Goal: Task Accomplishment & Management: Manage account settings

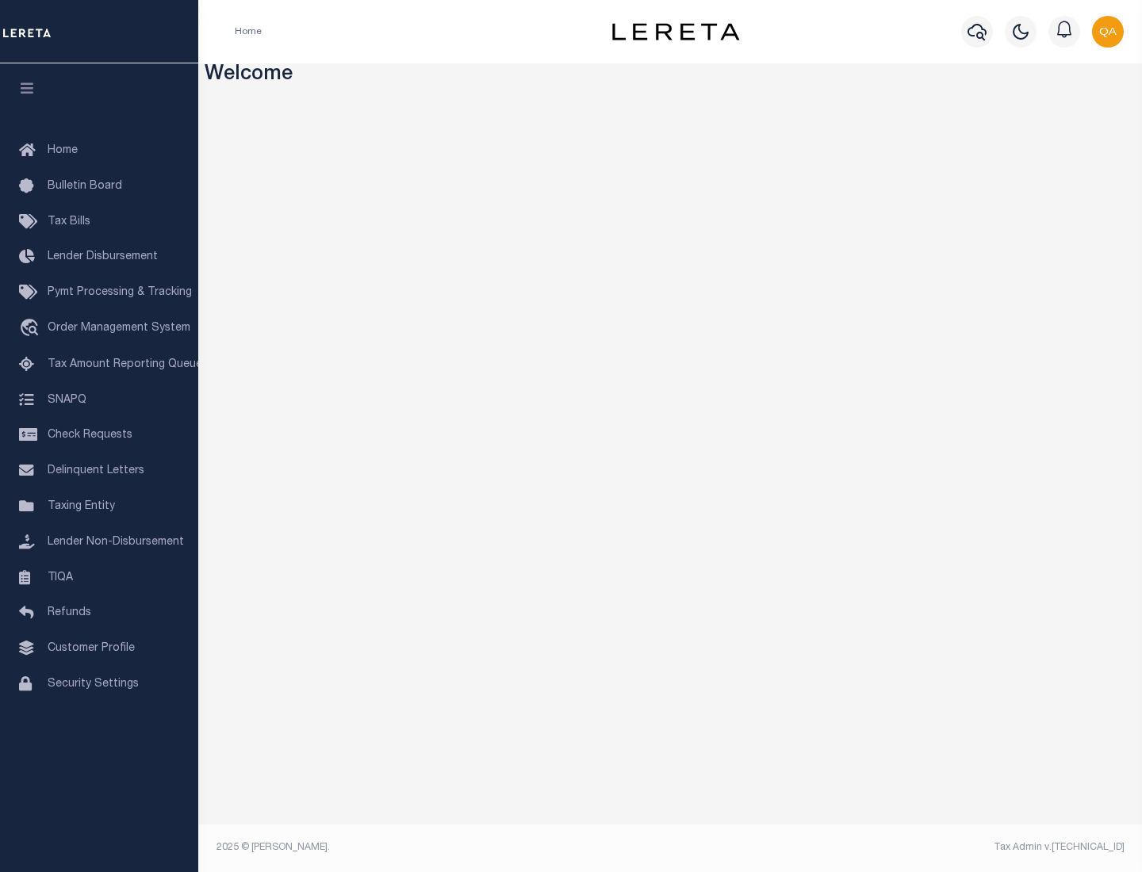
click at [99, 435] on span "Check Requests" at bounding box center [90, 435] width 85 height 11
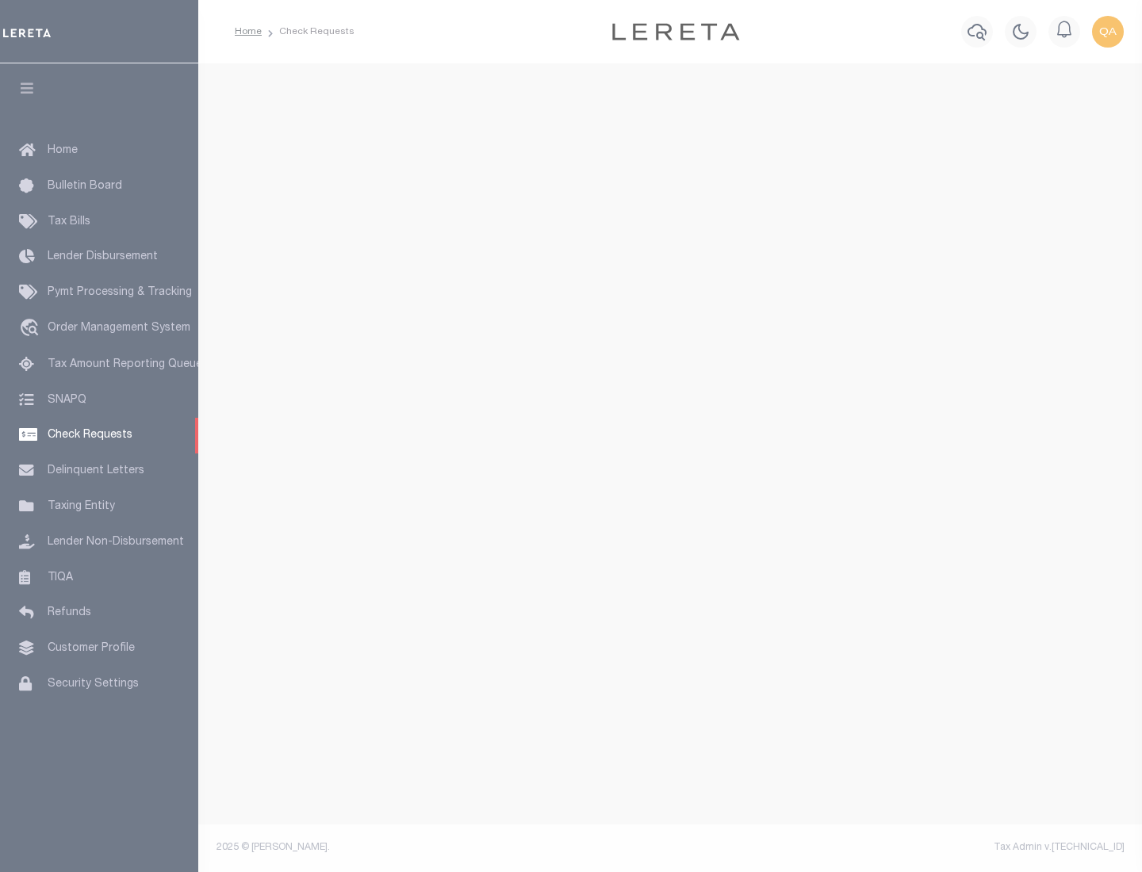
select select "50"
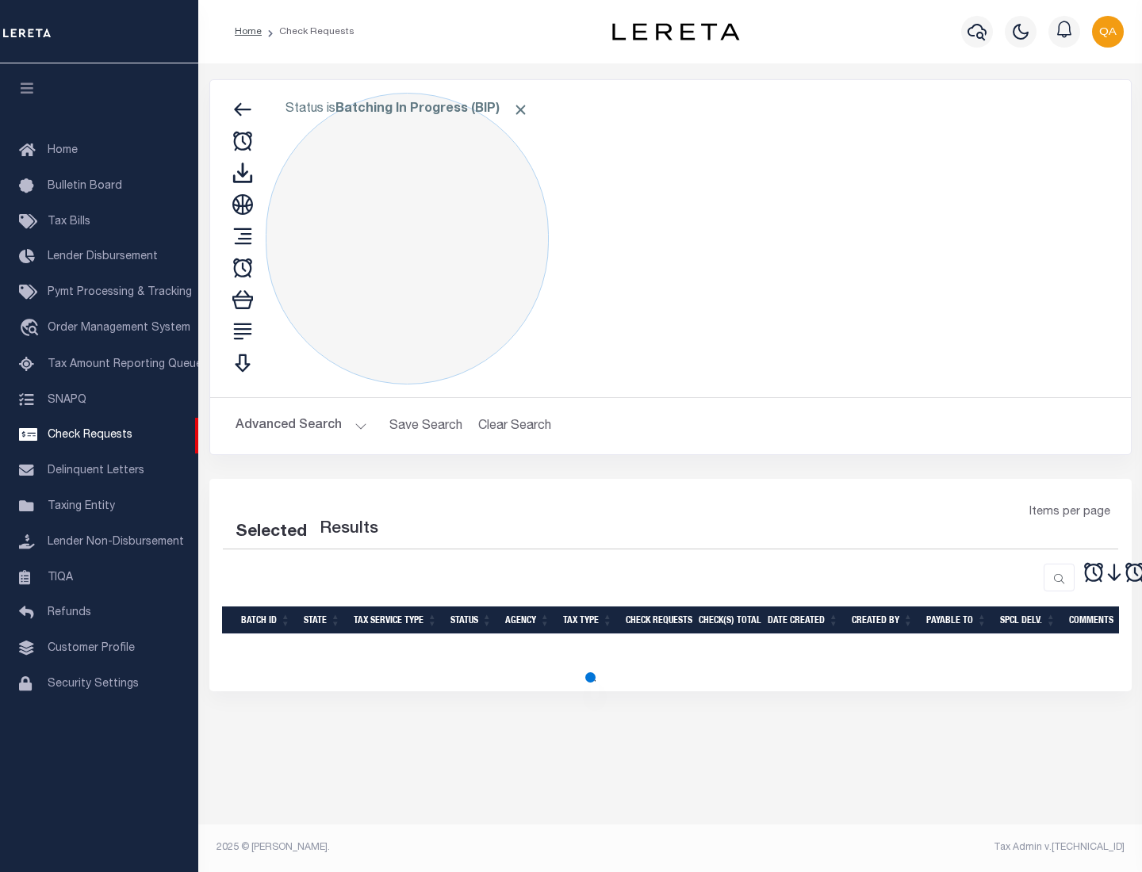
select select "50"
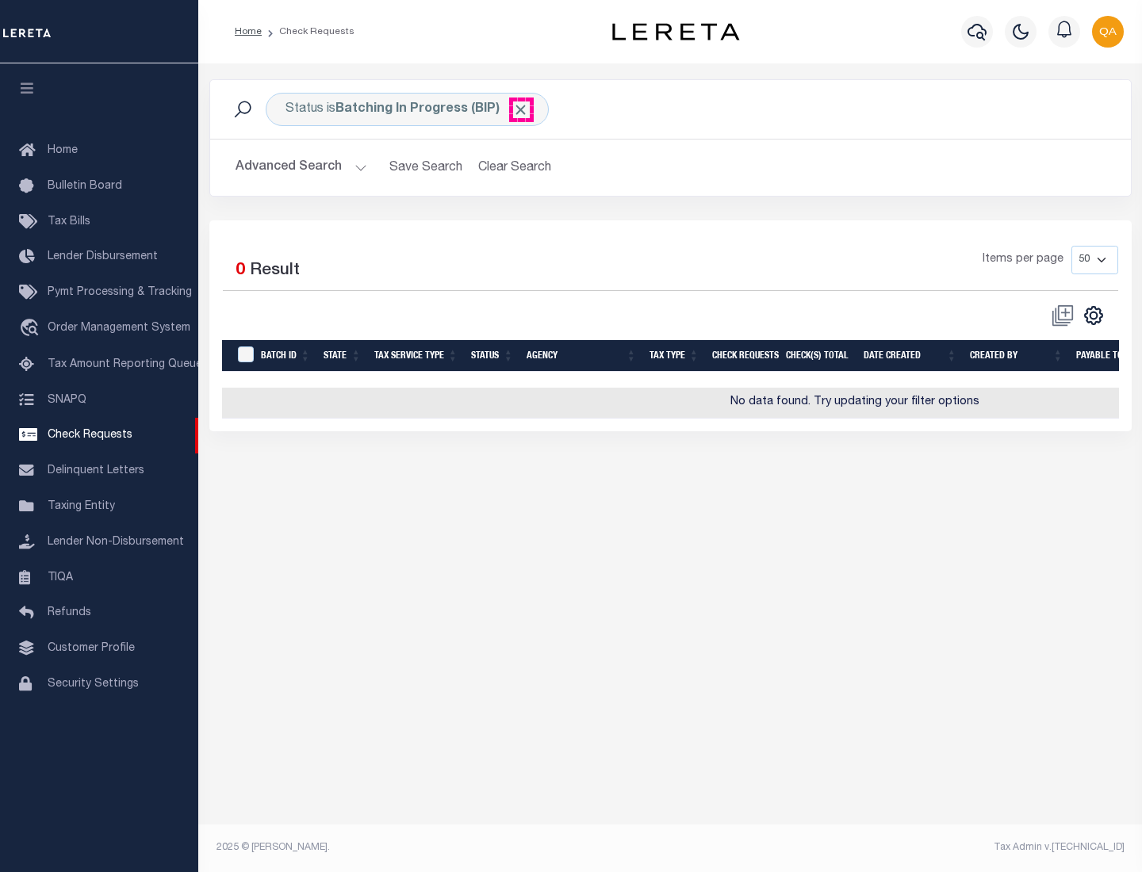
click at [521, 109] on span "Click to Remove" at bounding box center [520, 109] width 17 height 17
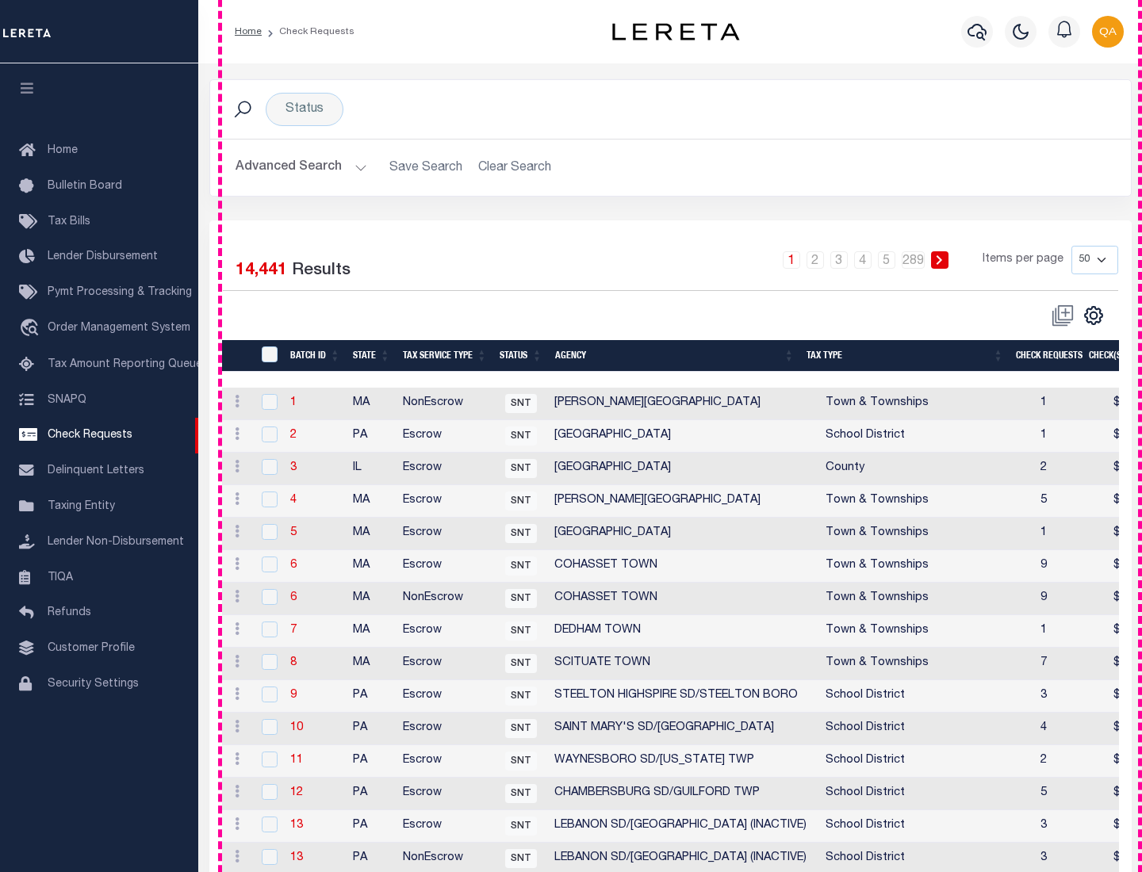
scroll to position [764, 0]
